Goal: Find specific page/section: Find specific page/section

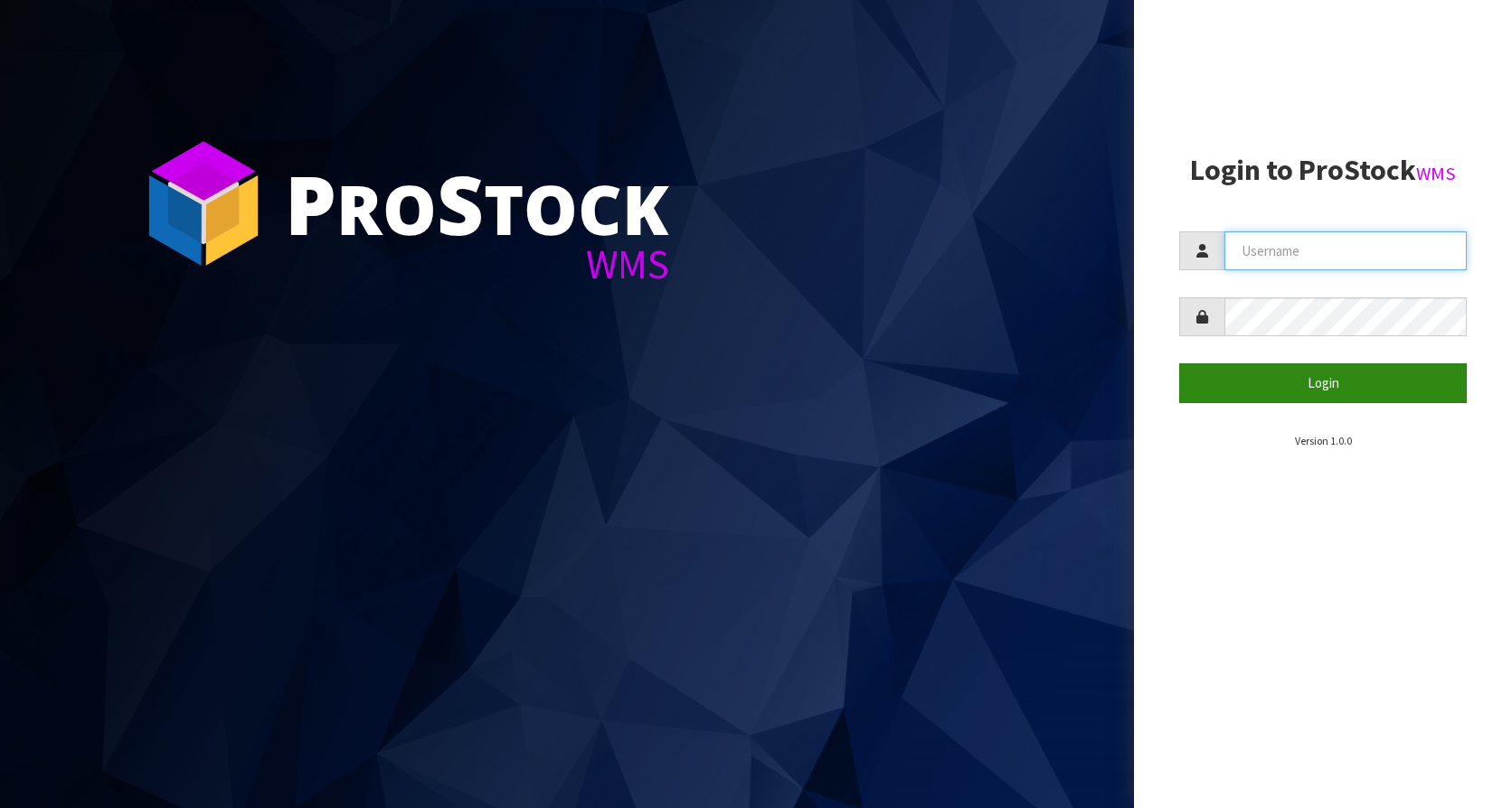
type input "KitchenAid"
click at [1311, 386] on button "Login" at bounding box center [1322, 382] width 287 height 39
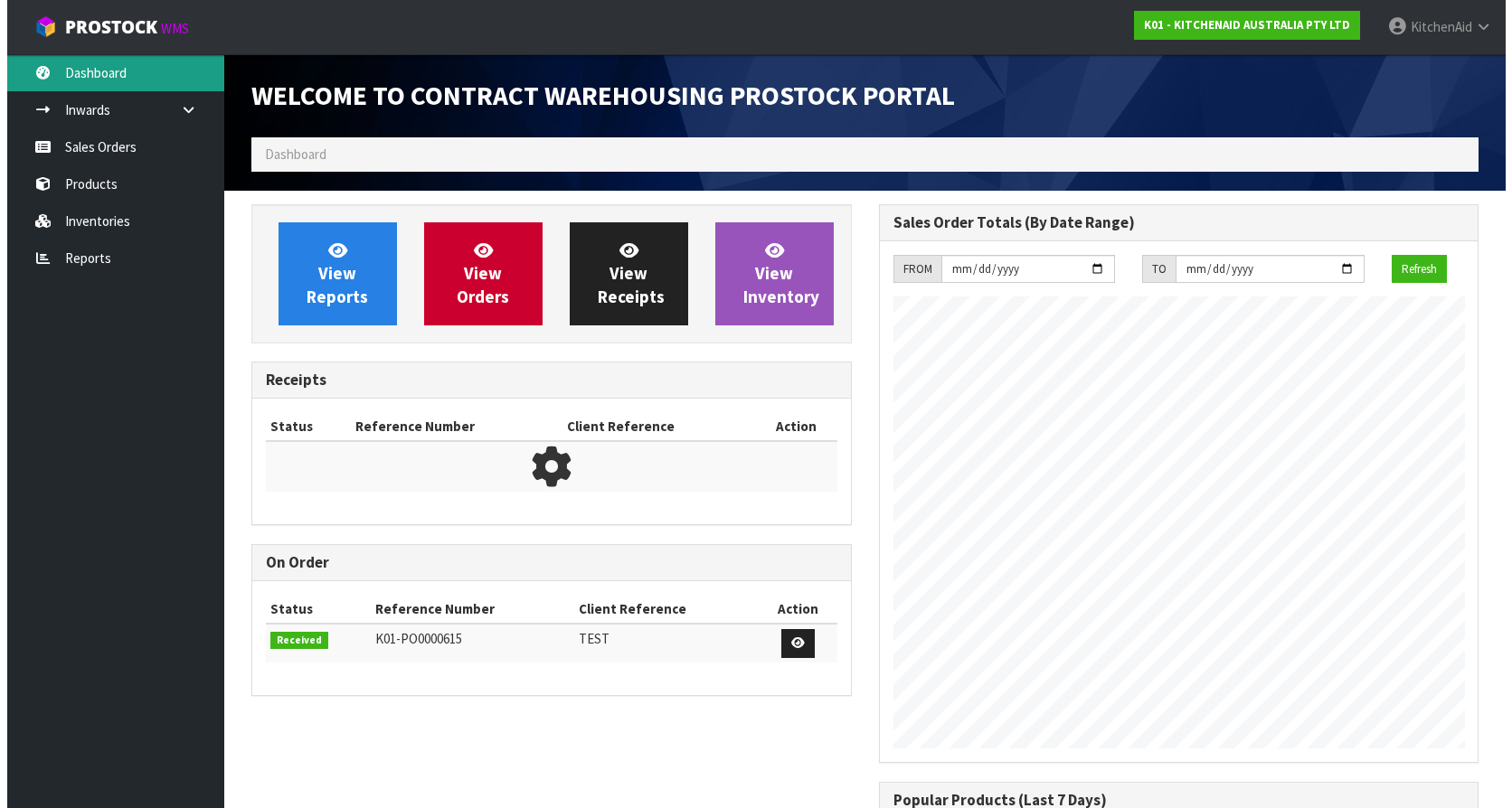
scroll to position [1002, 627]
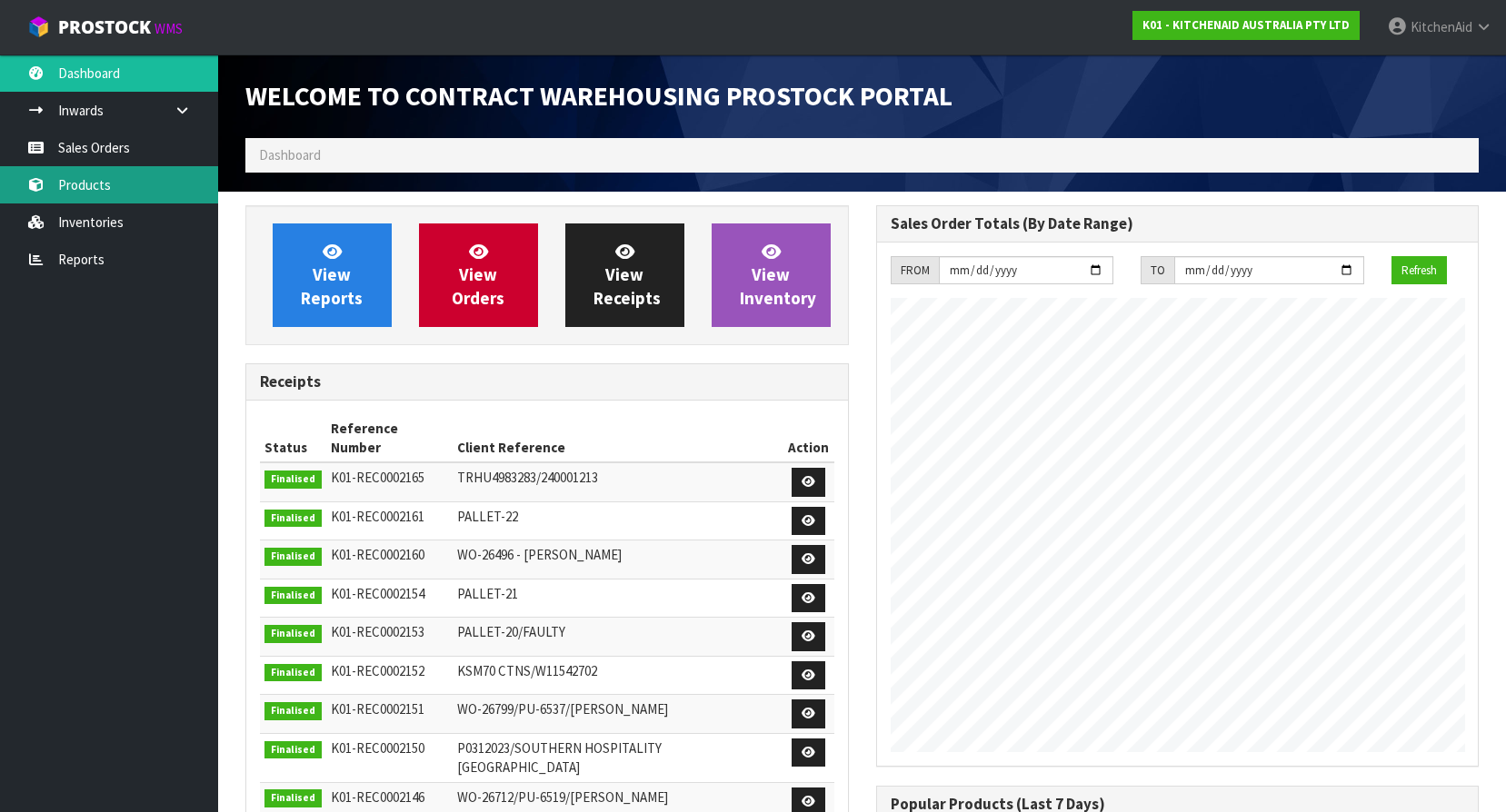
click at [72, 197] on link "Products" at bounding box center [109, 184] width 218 height 37
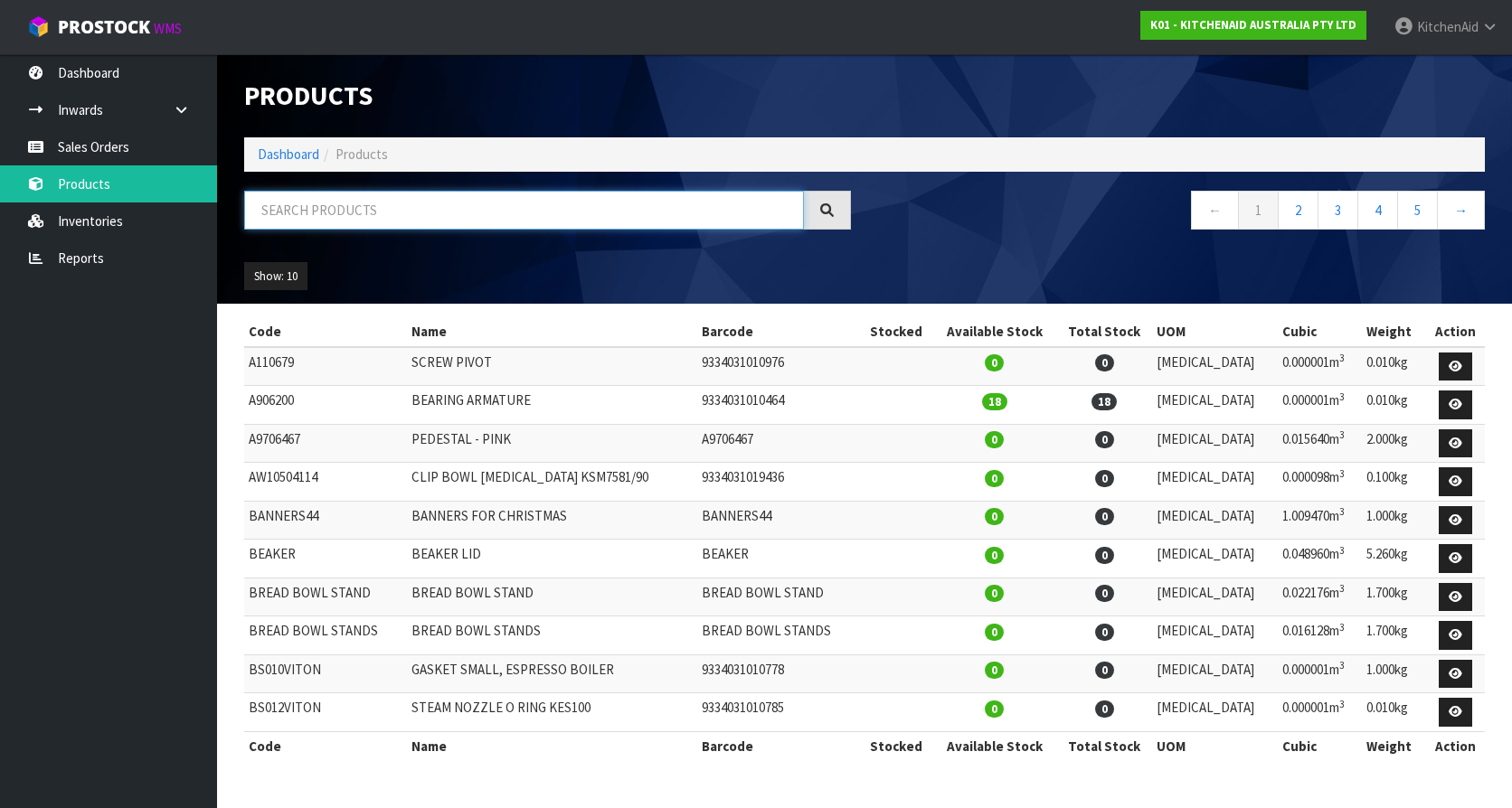
click at [349, 202] on input "text" at bounding box center [524, 210] width 560 height 39
paste input "5KEK1701APT"
type input "5KEK1701APT"
